Goal: Task Accomplishment & Management: Manage account settings

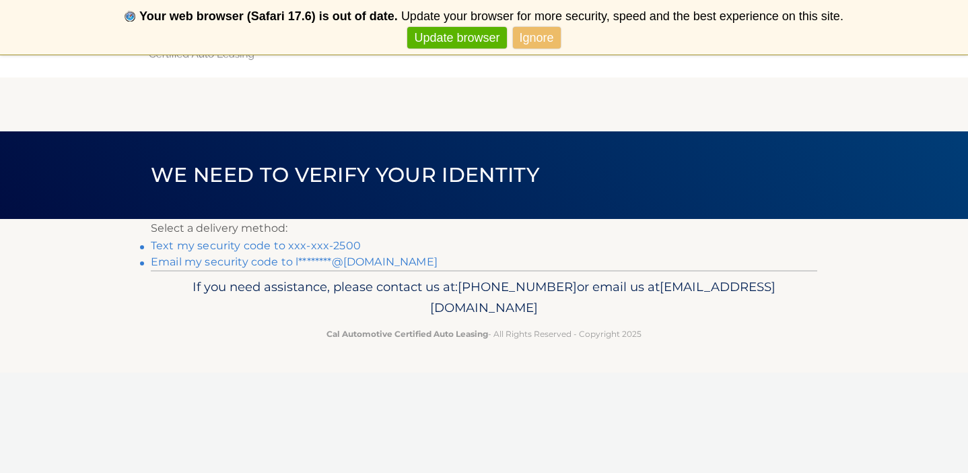
click at [531, 44] on link "Ignore" at bounding box center [537, 38] width 48 height 22
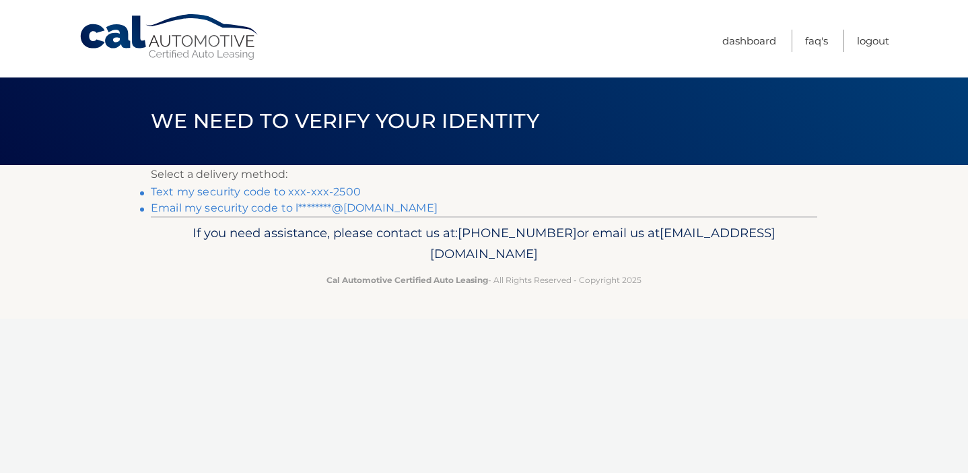
click at [502, 46] on link "Never show again" at bounding box center [484, 38] width 110 height 22
click at [244, 193] on link "Text my security code to xxx-xxx-2500" at bounding box center [256, 191] width 210 height 13
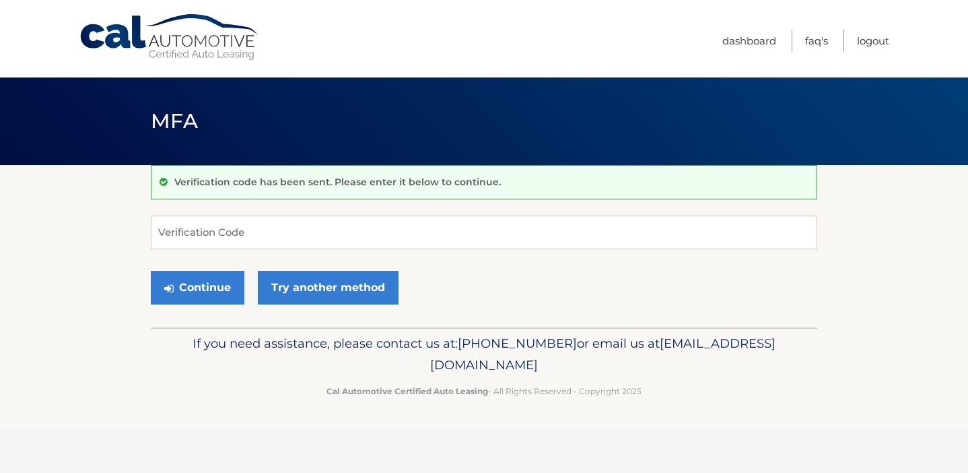
click at [252, 225] on input "Verification Code" at bounding box center [484, 233] width 667 height 34
type input "354599"
click at [195, 291] on button "Continue" at bounding box center [198, 288] width 94 height 34
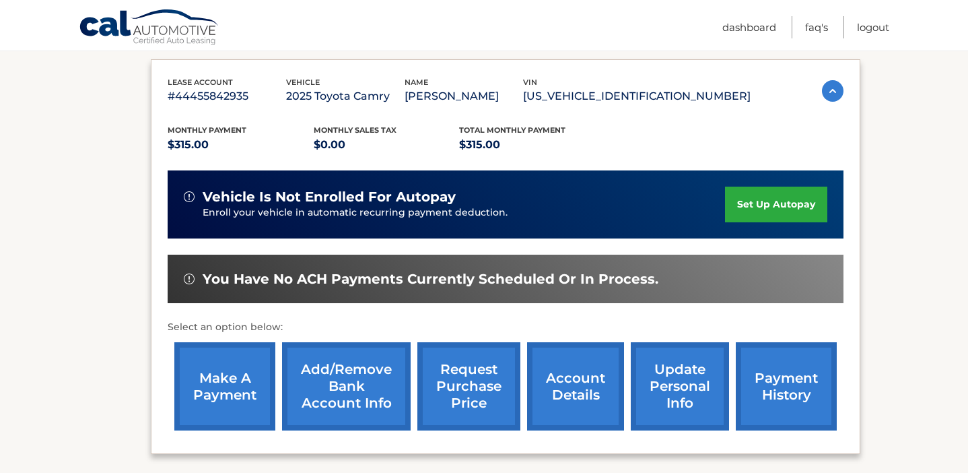
scroll to position [221, 0]
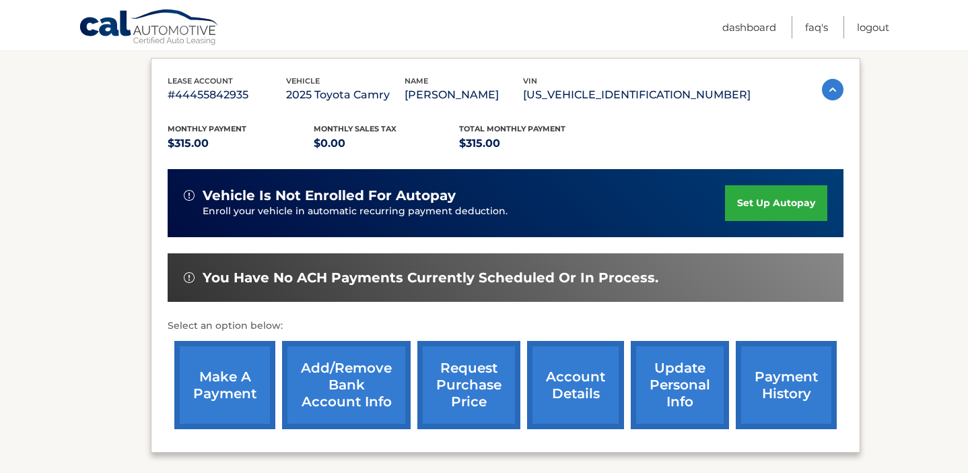
click at [210, 380] on link "make a payment" at bounding box center [224, 385] width 101 height 88
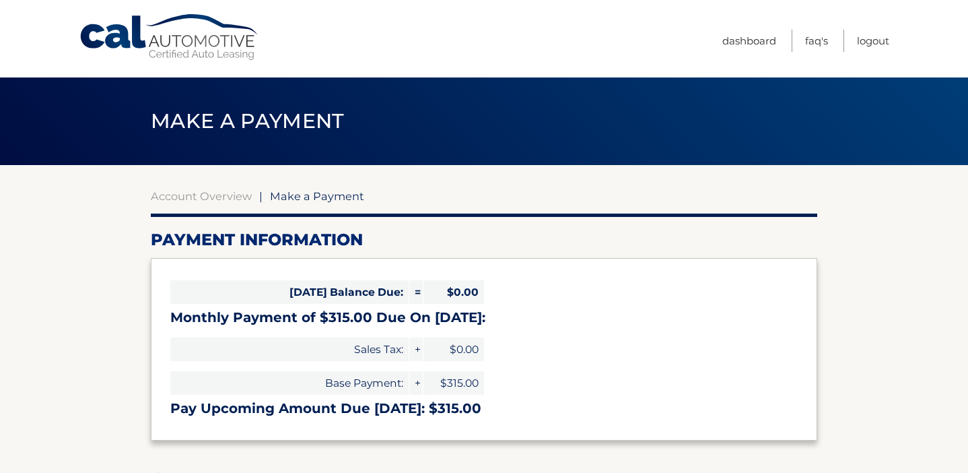
select select "MDI2NWQwMTAtOWMwZS00ZTkzLWE2YzMtM2FmZThkNjIxZDQz"
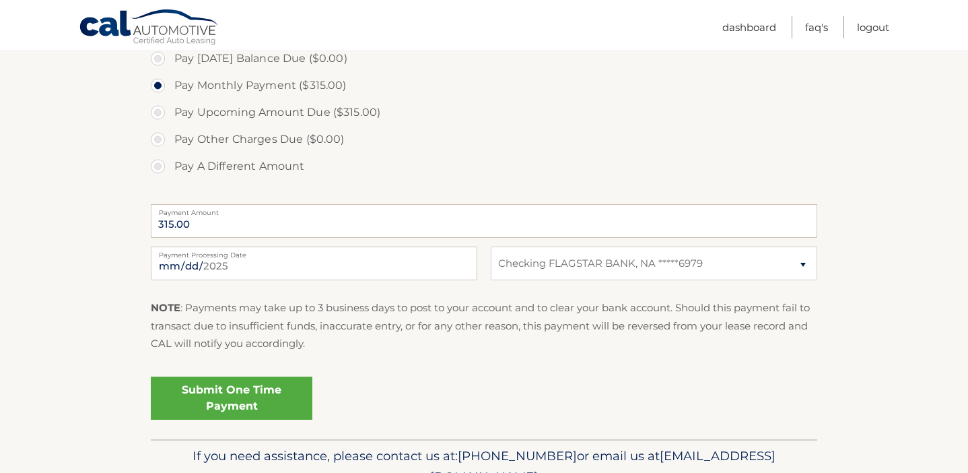
scroll to position [426, 0]
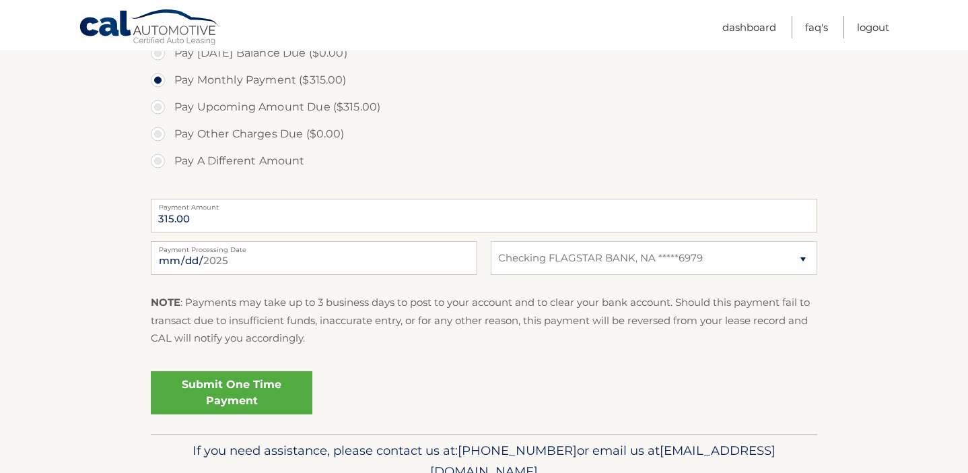
click at [254, 386] on link "Submit One Time Payment" at bounding box center [232, 392] width 162 height 43
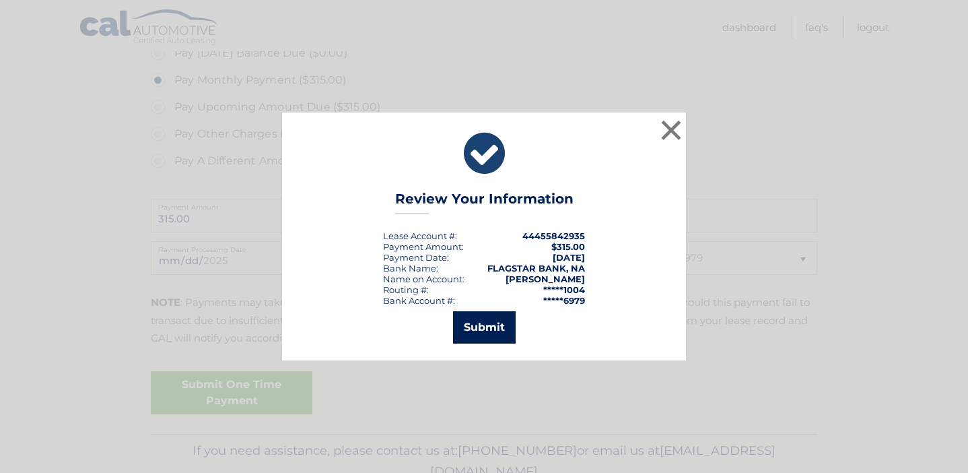
click at [483, 327] on button "Submit" at bounding box center [484, 327] width 63 height 32
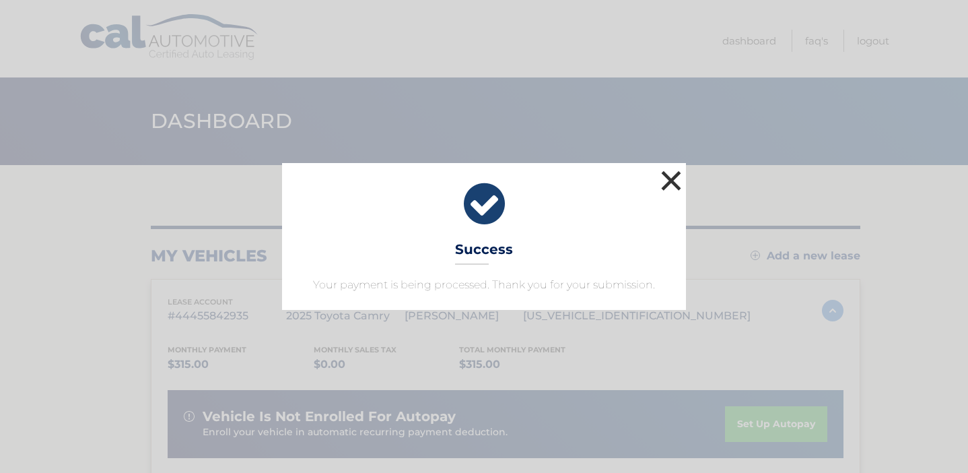
click at [673, 176] on button "×" at bounding box center [671, 180] width 27 height 27
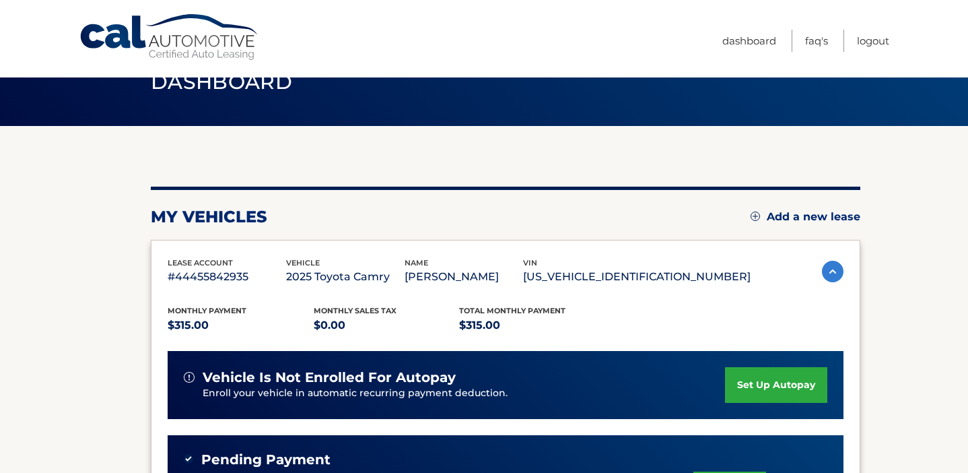
scroll to position [53, 0]
